Goal: Information Seeking & Learning: Learn about a topic

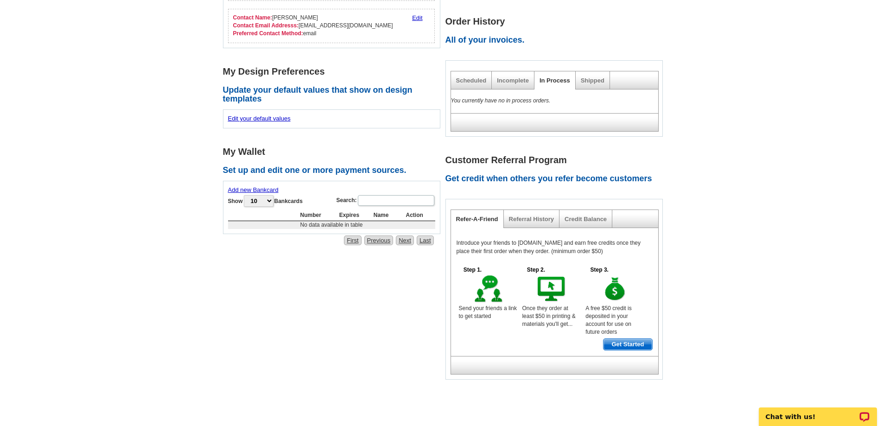
scroll to position [210, 0]
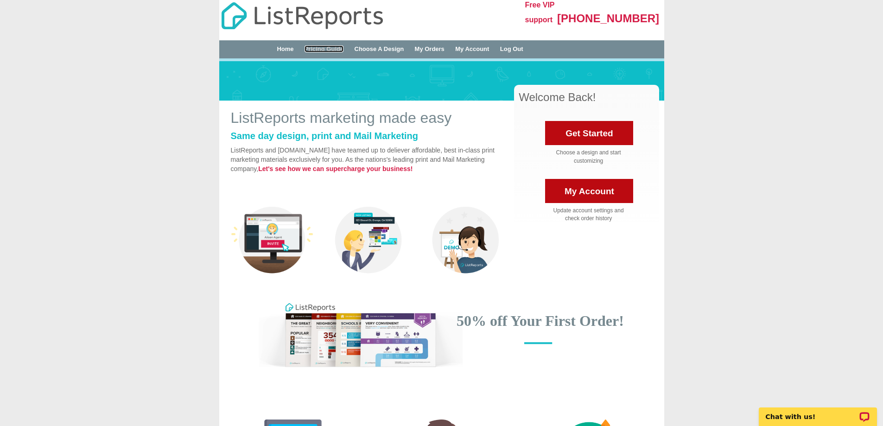
click at [326, 50] on link "Pricing Guide" at bounding box center [324, 48] width 39 height 7
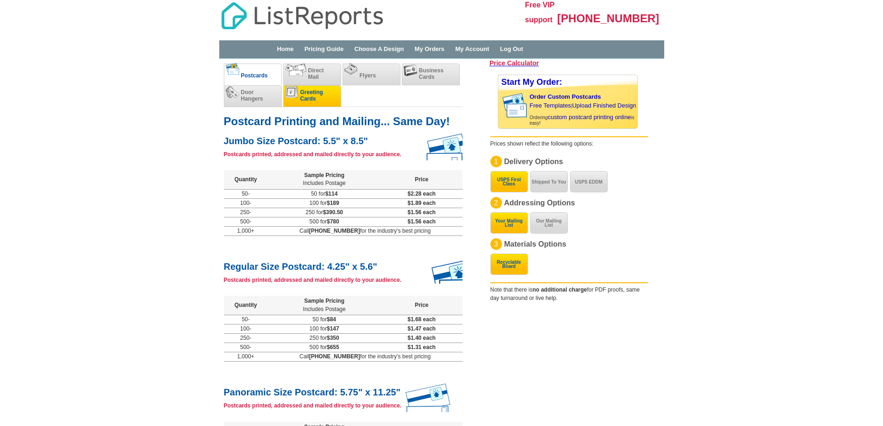
click at [318, 86] on li "Greeting Cards" at bounding box center [312, 96] width 58 height 22
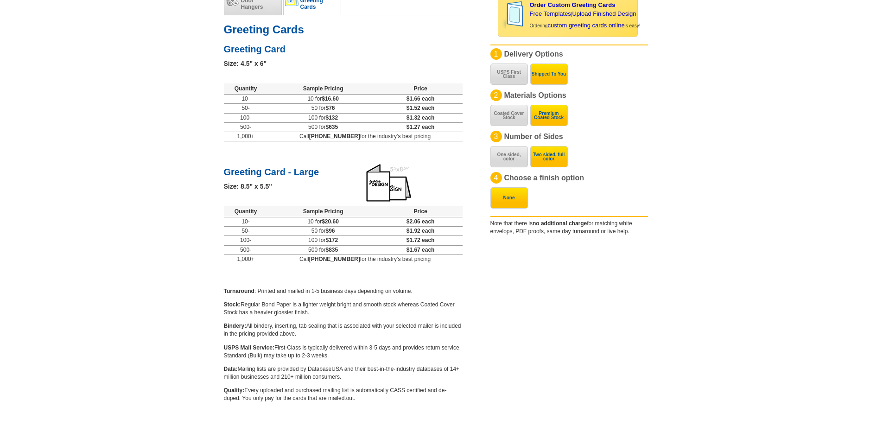
scroll to position [102, 0]
